Goal: Information Seeking & Learning: Find specific fact

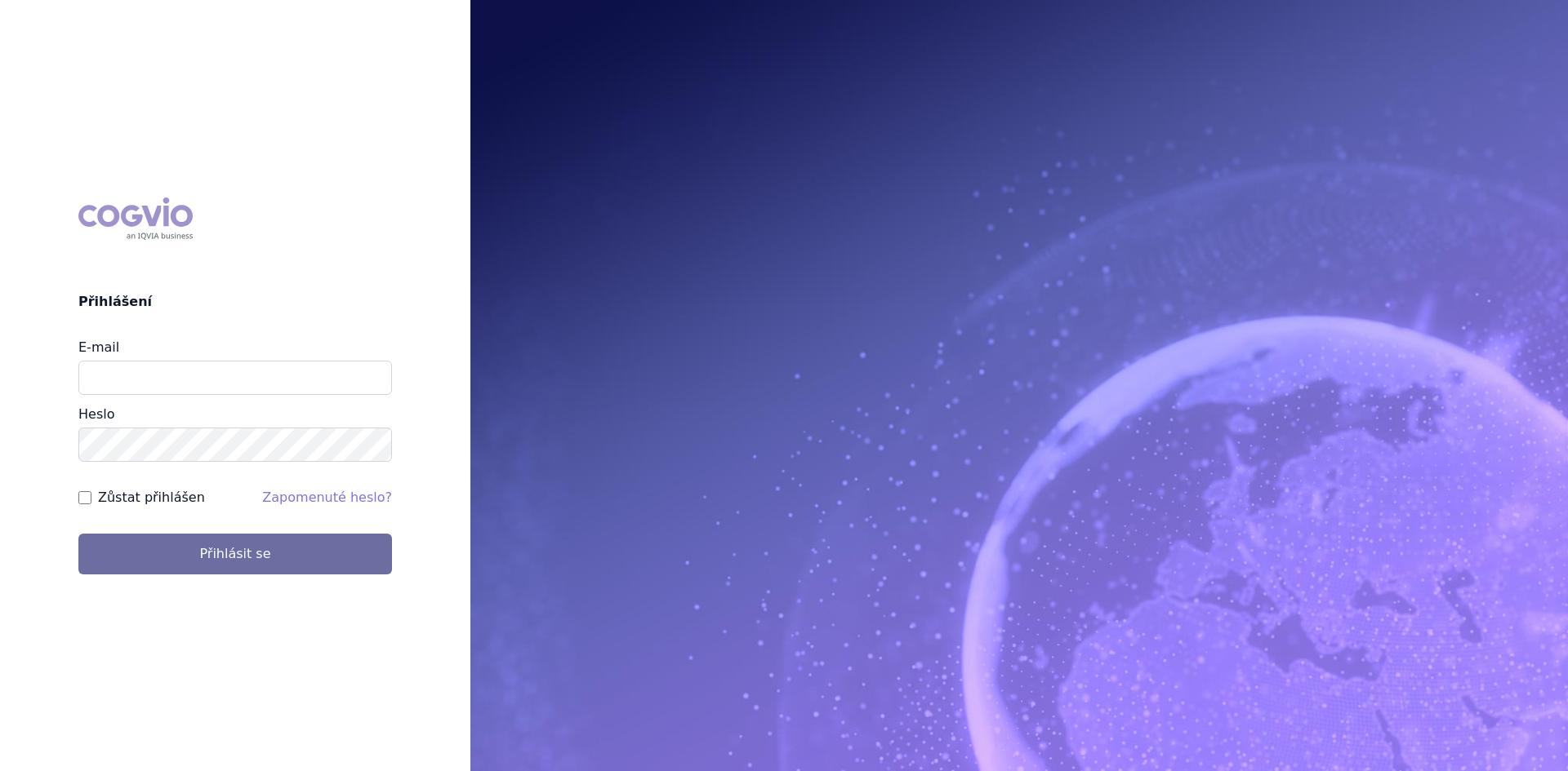
type input "[PERSON_NAME][EMAIL_ADDRESS][PERSON_NAME][DOMAIN_NAME]"
click at [78, 533] on button "Přihlásit se" at bounding box center [235, 553] width 314 height 41
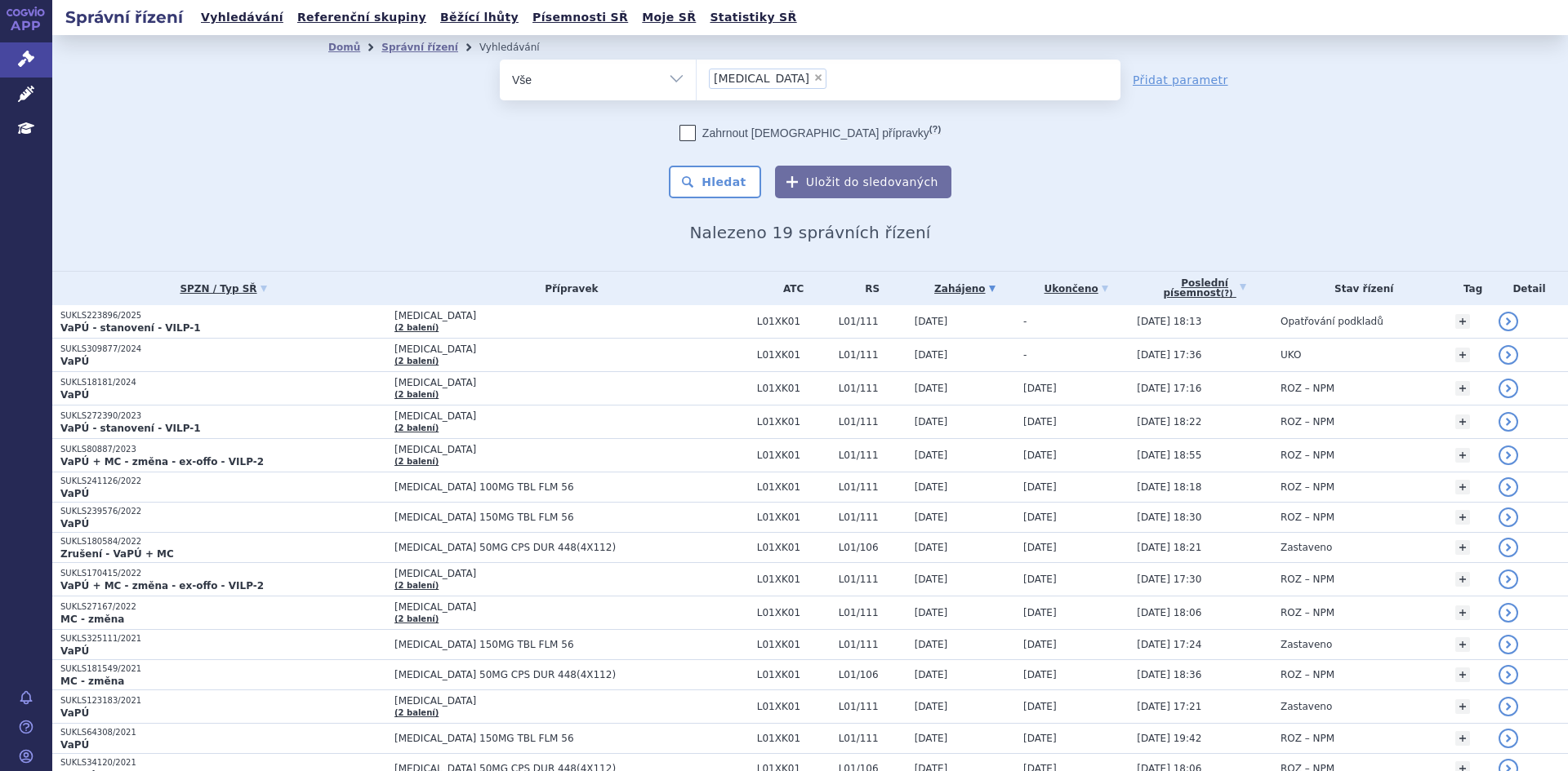
click at [813, 78] on span "×" at bounding box center [818, 77] width 10 height 10
click at [697, 78] on select "lynparza" at bounding box center [696, 79] width 1 height 41
select select
type input "sa"
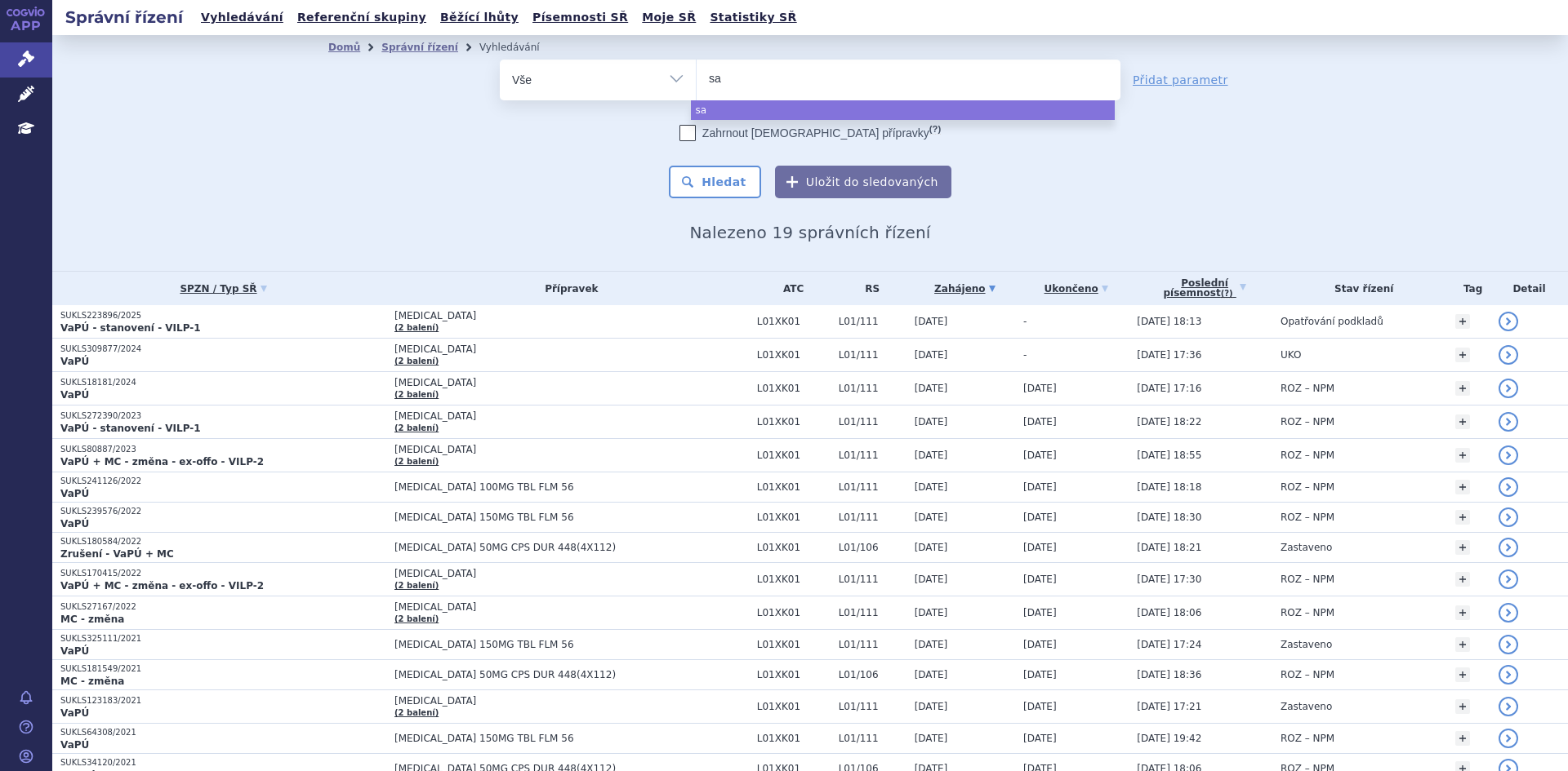
type input "sap"
type input "saphn"
type input "saphnel"
type input "saphnelo"
select select "saphnelo"
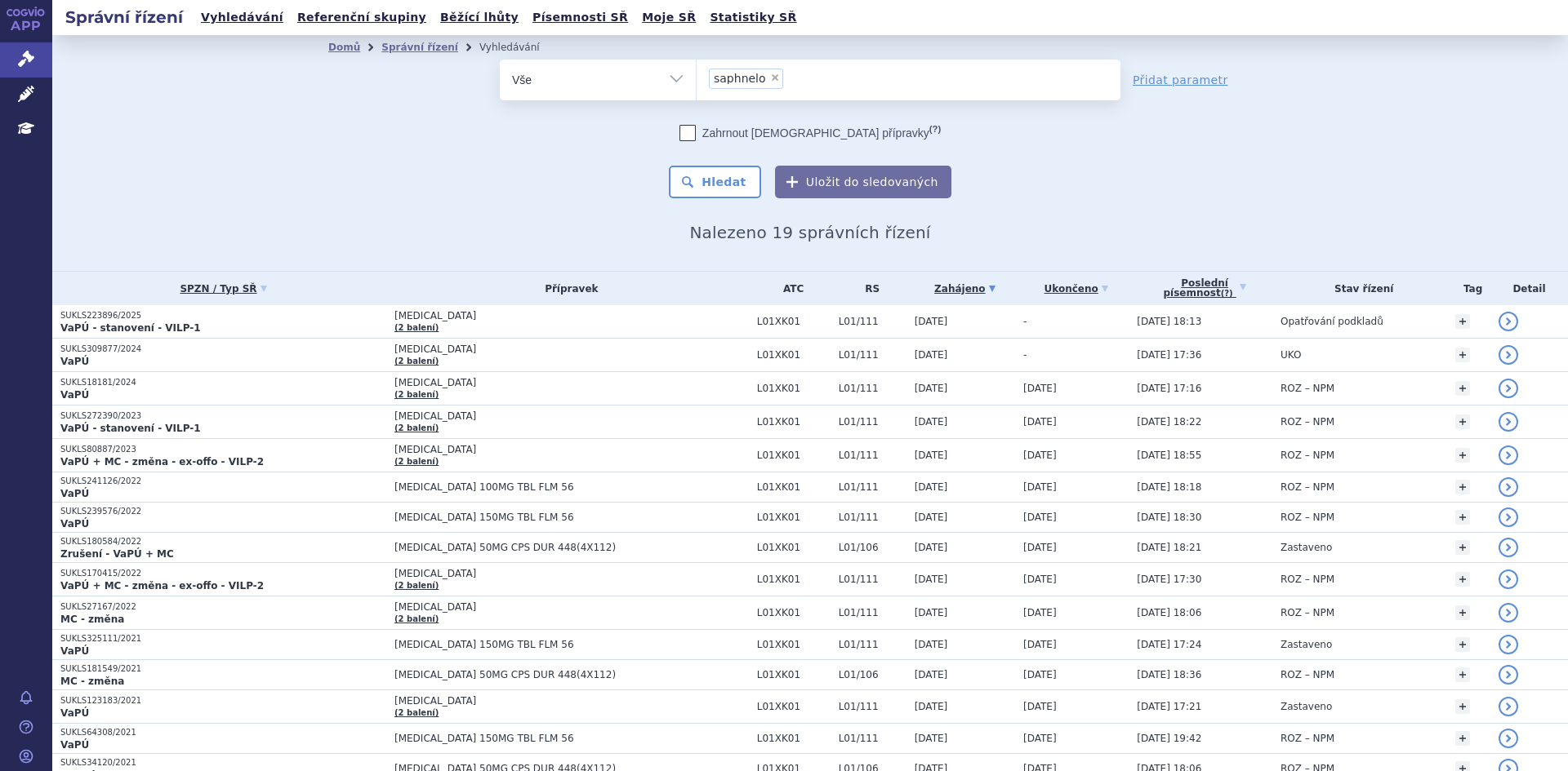
click at [755, 175] on button "Hledat" at bounding box center [715, 182] width 93 height 32
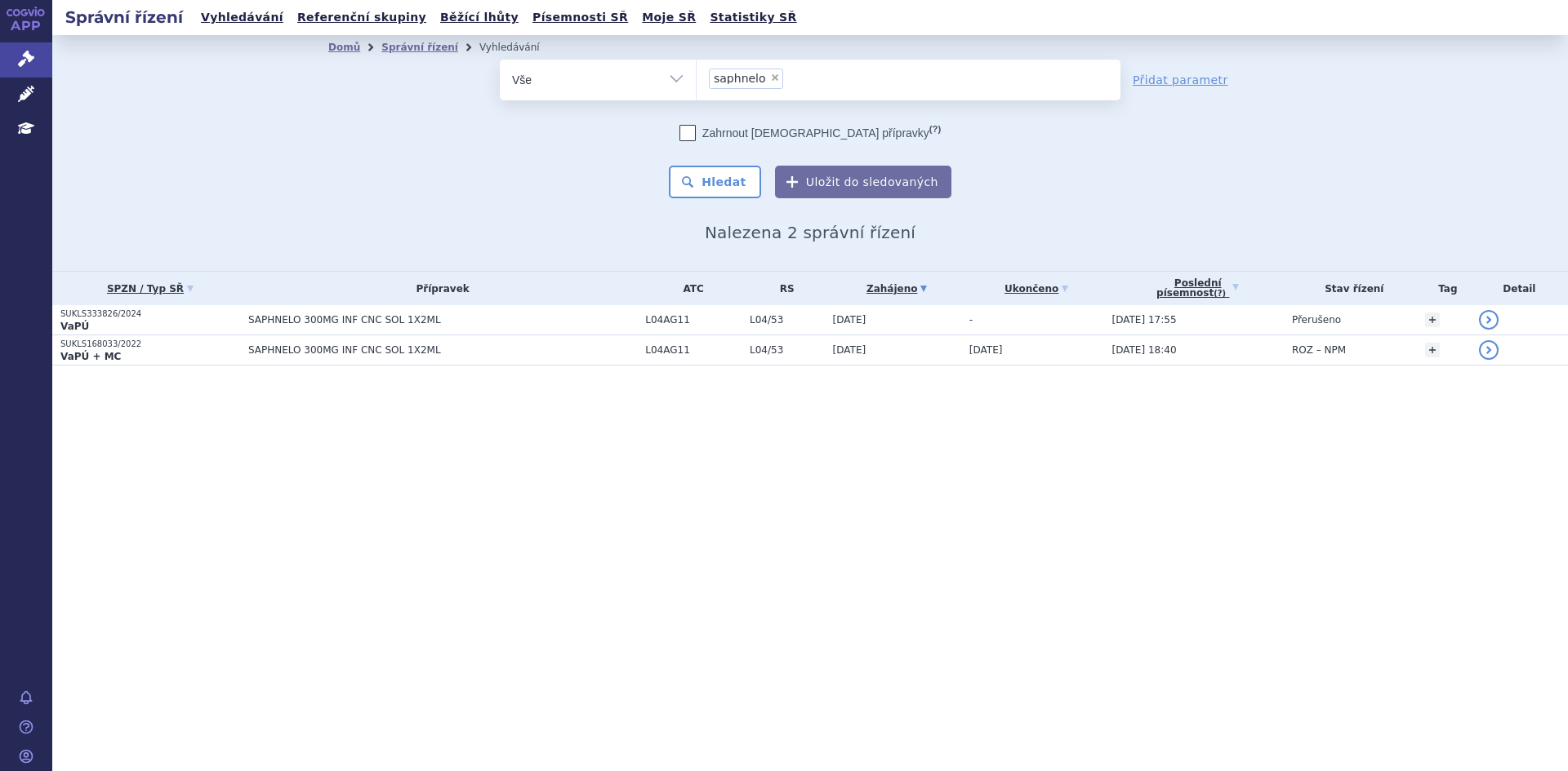
click at [245, 308] on td "SAPHNELO 300MG INF CNC SOL 1X2ML" at bounding box center [439, 321] width 397 height 31
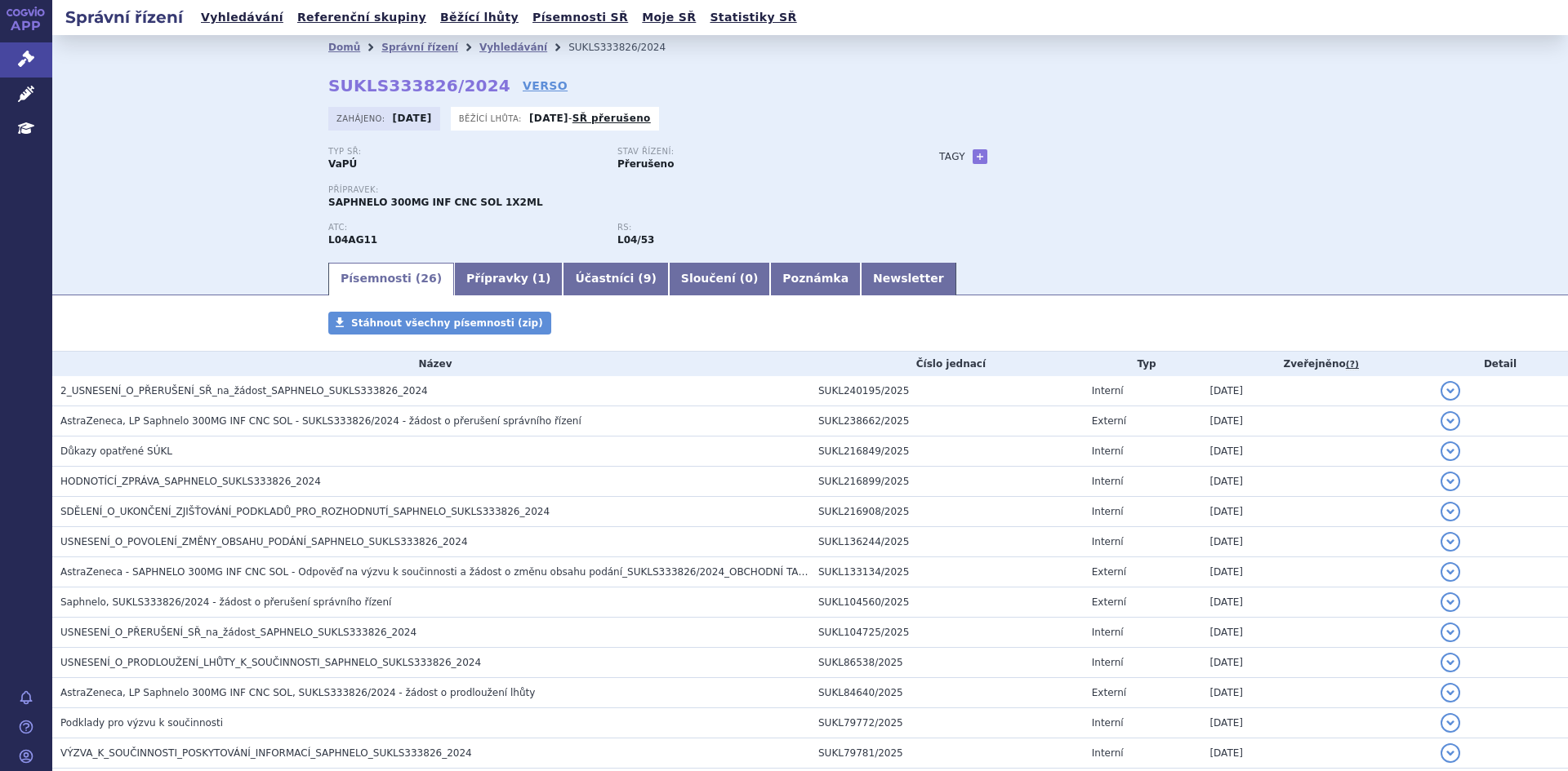
click at [394, 431] on td "AstraZeneca, LP Saphnelo 300MG INF CNC SOL - SUKLS333826/2024 - žádost o přeruš…" at bounding box center [431, 422] width 758 height 31
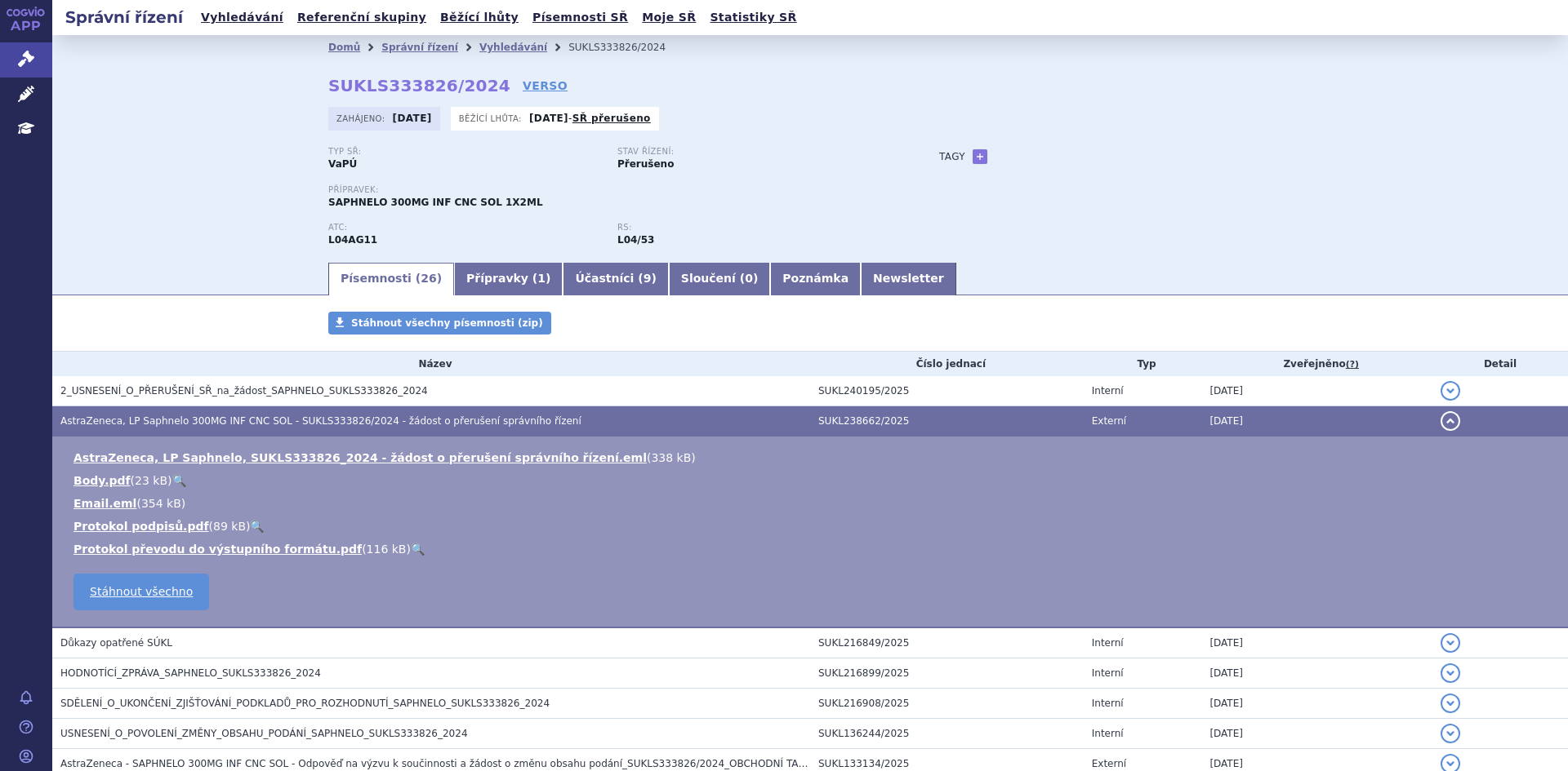
click at [412, 455] on link "AstraZeneca, LP Saphnelo, SUKLS333826_2024 - žádost o přerušení správního řízen…" at bounding box center [360, 458] width 574 height 13
